Goal: Transaction & Acquisition: Obtain resource

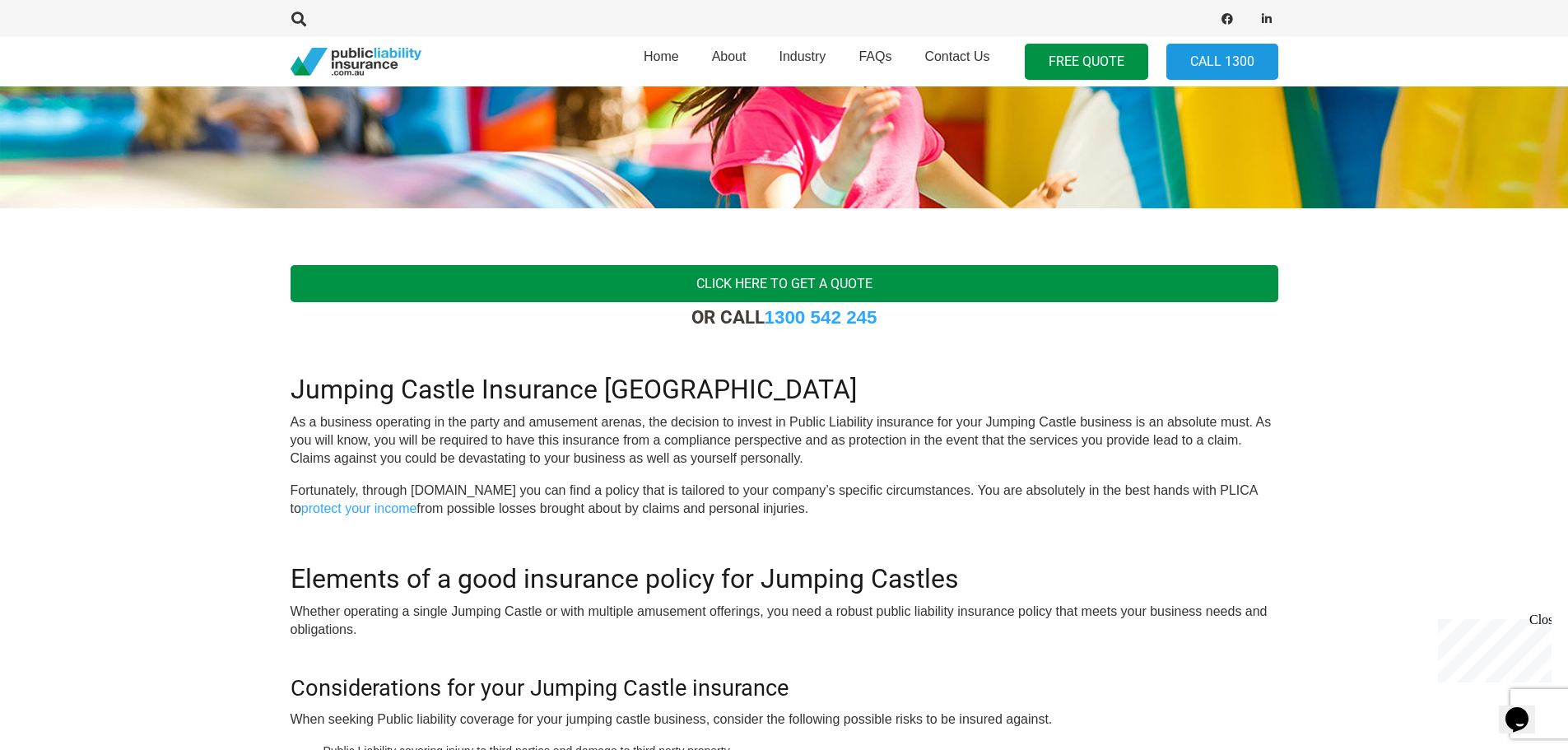
click at [823, 280] on link "Click here to get a quote" at bounding box center [784, 284] width 988 height 37
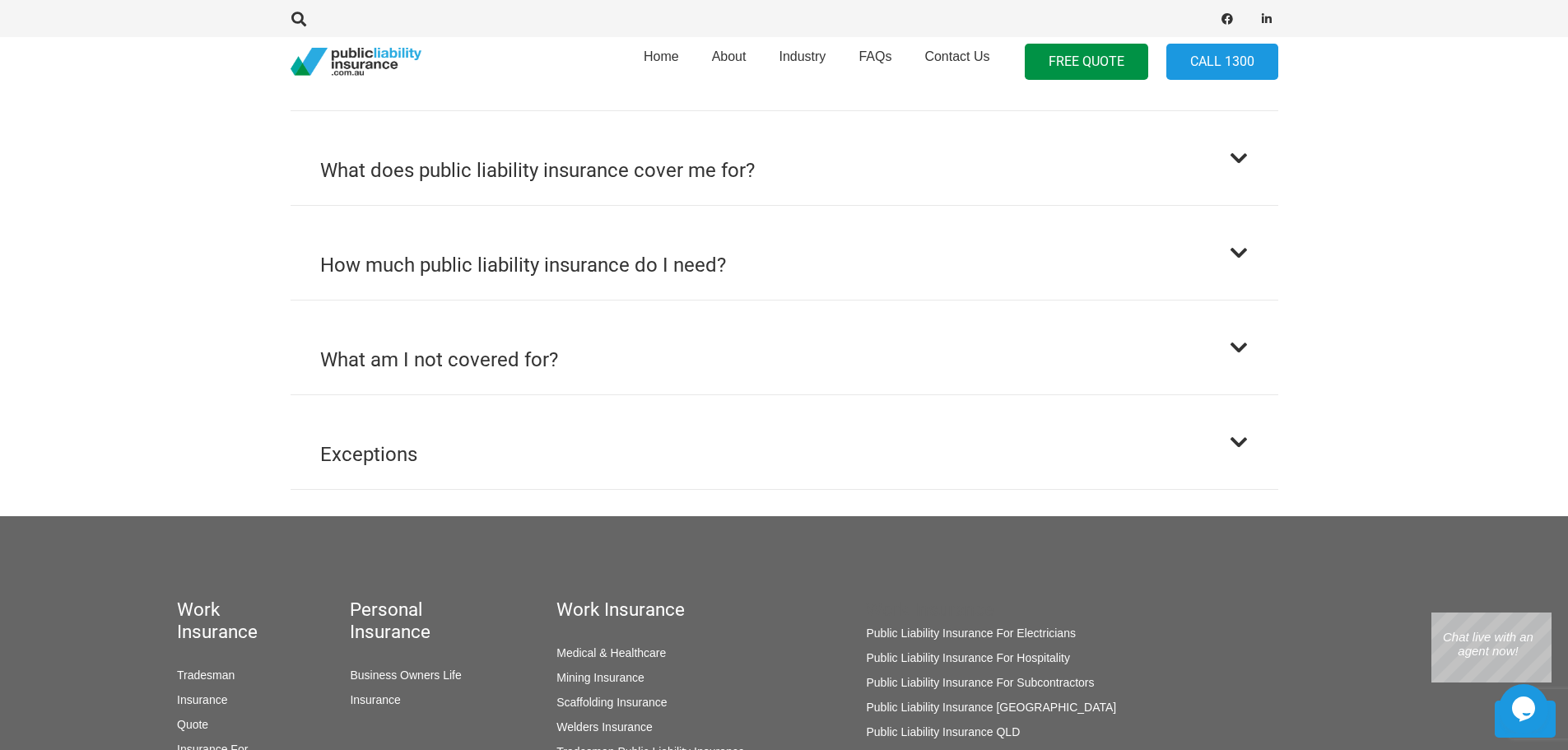
scroll to position [1152, 0]
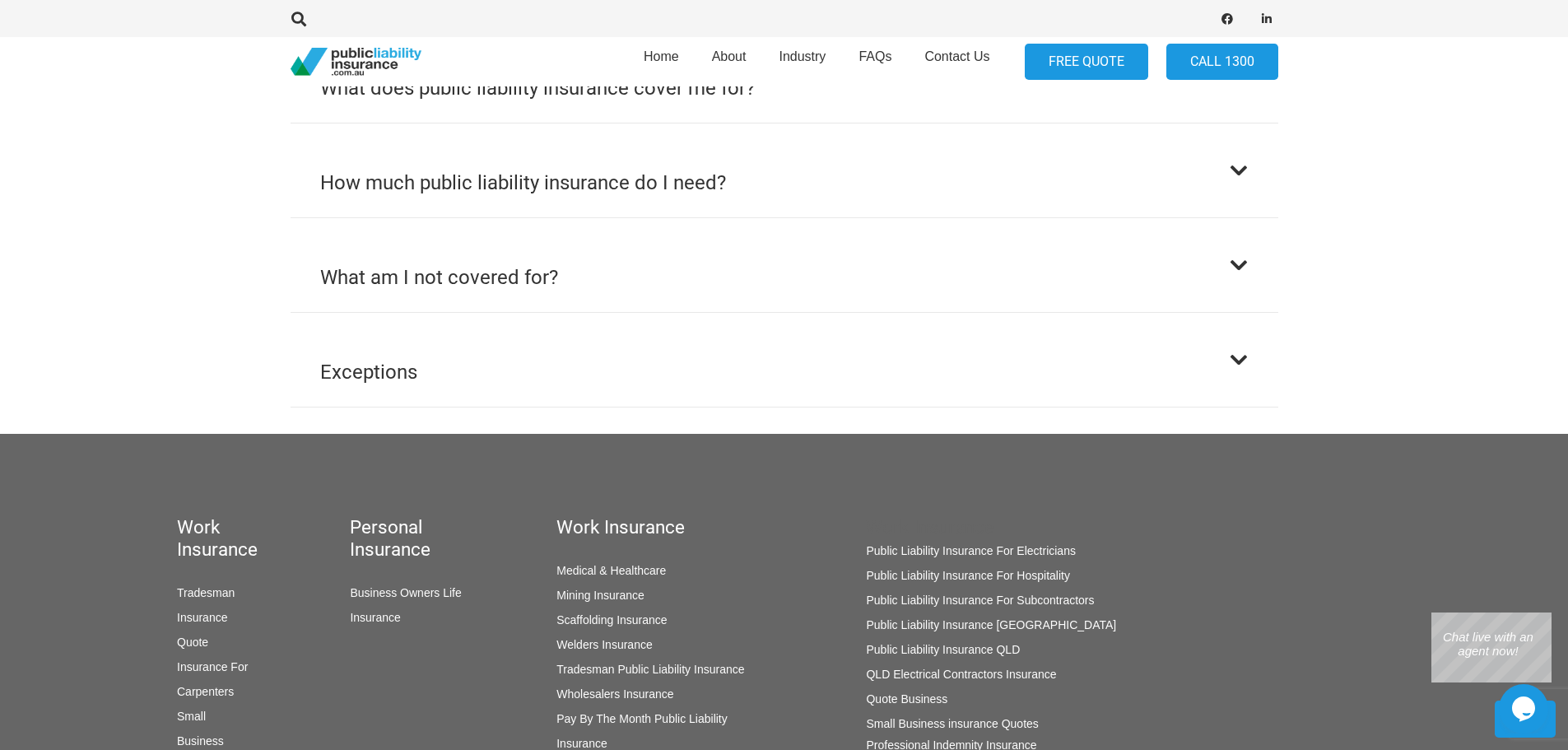
click at [1064, 56] on link "FREE QUOTE" at bounding box center [1086, 62] width 124 height 37
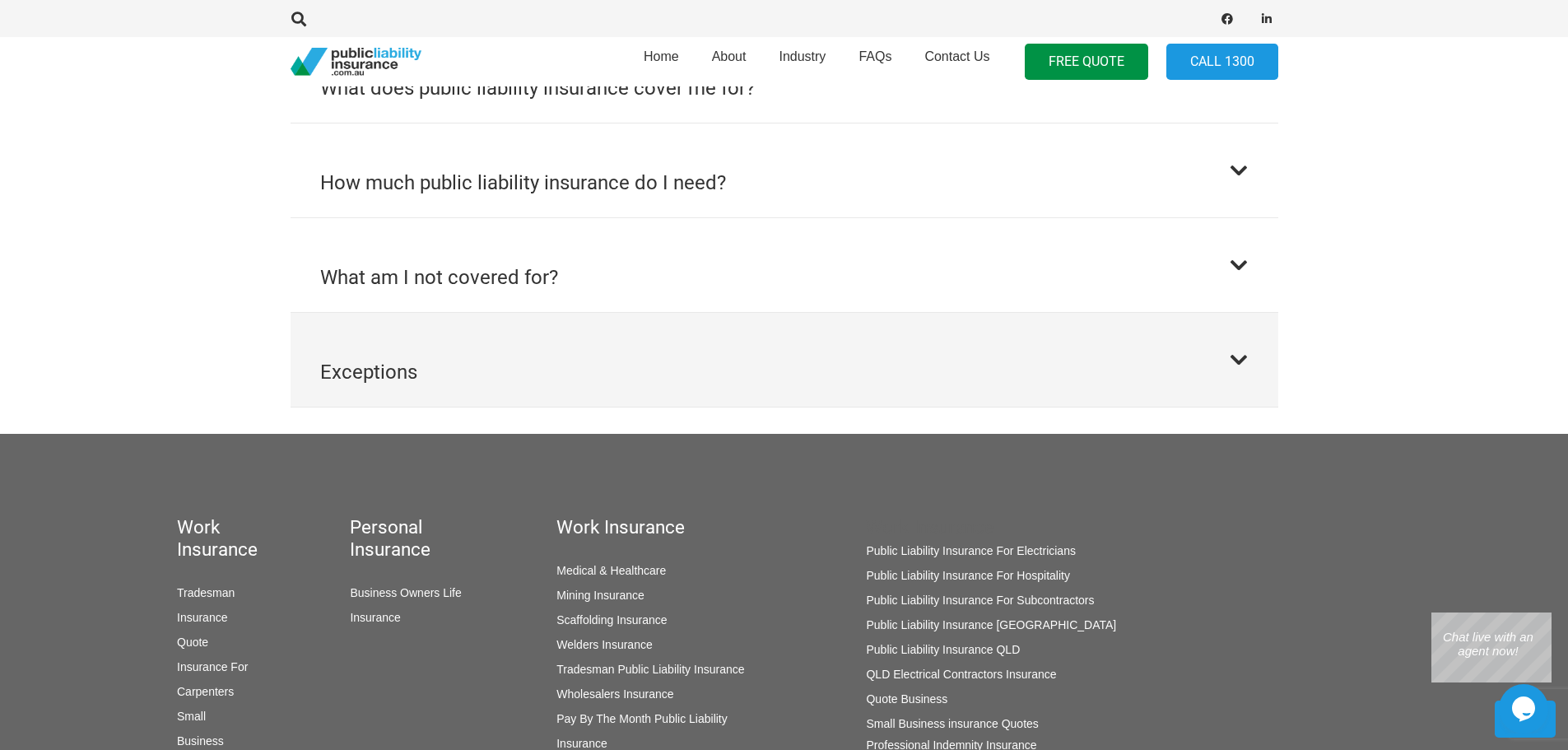
click at [1226, 386] on button "Exceptions" at bounding box center [784, 359] width 988 height 93
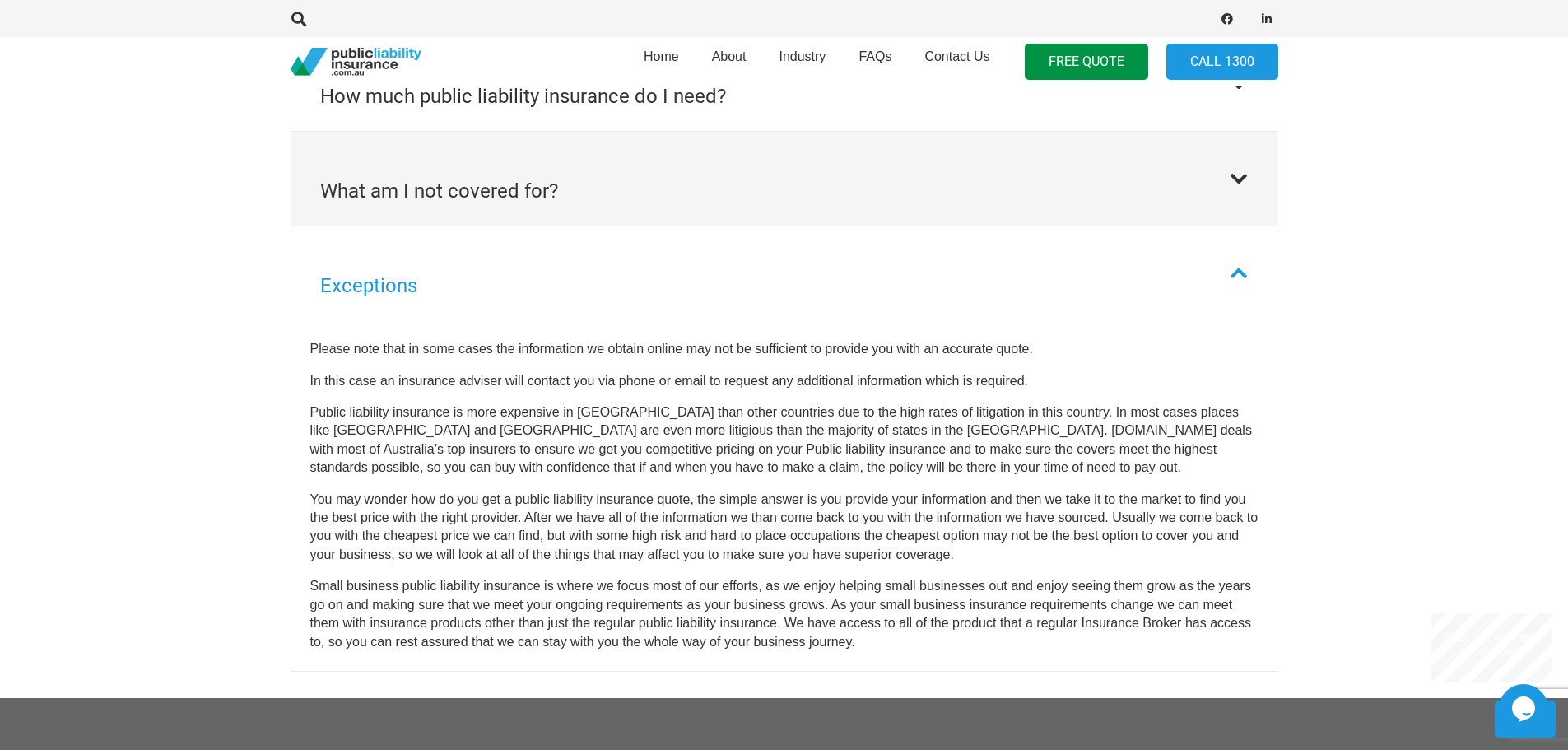
click at [1226, 222] on button "What am I not covered for?" at bounding box center [784, 178] width 988 height 93
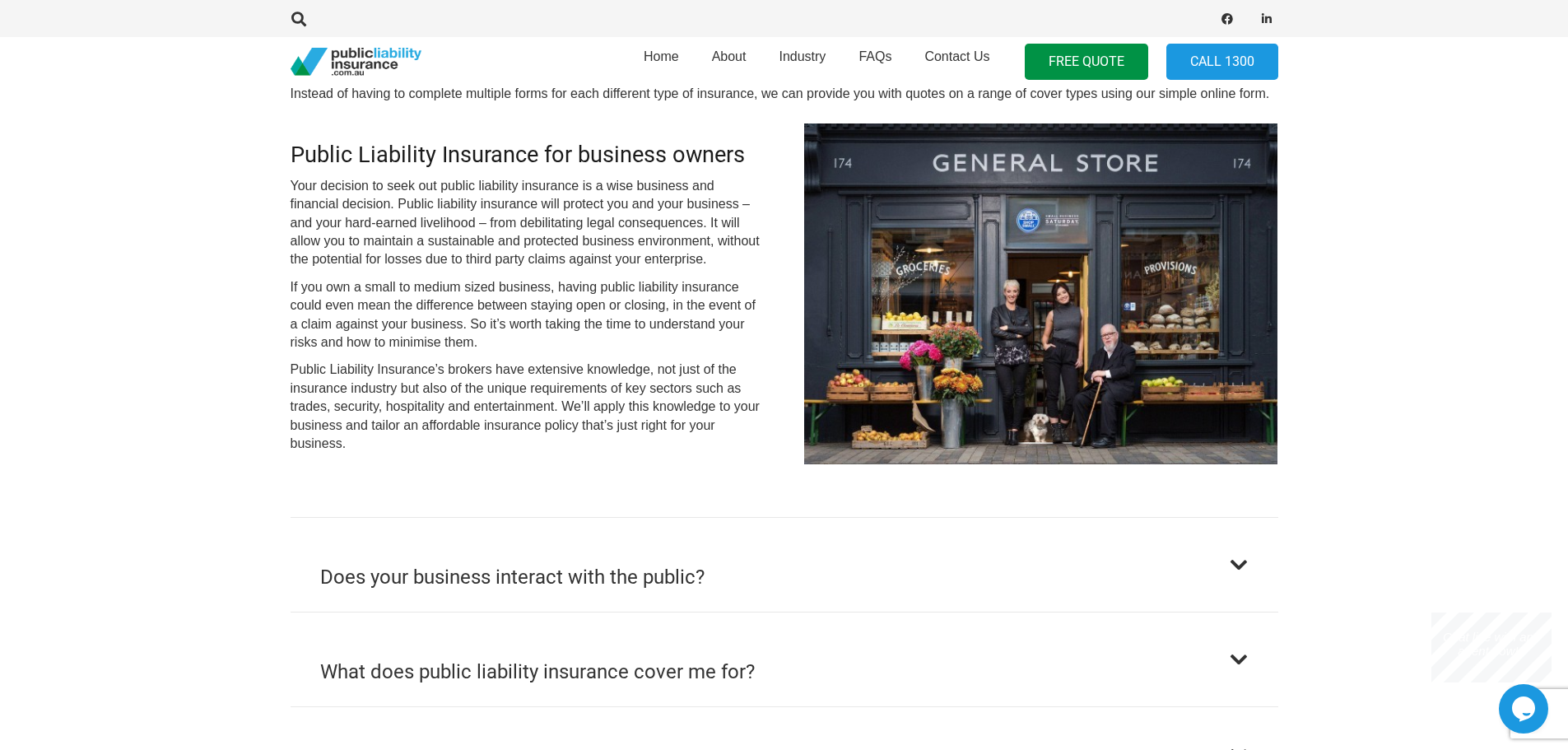
scroll to position [26, 0]
